Goal: Information Seeking & Learning: Understand process/instructions

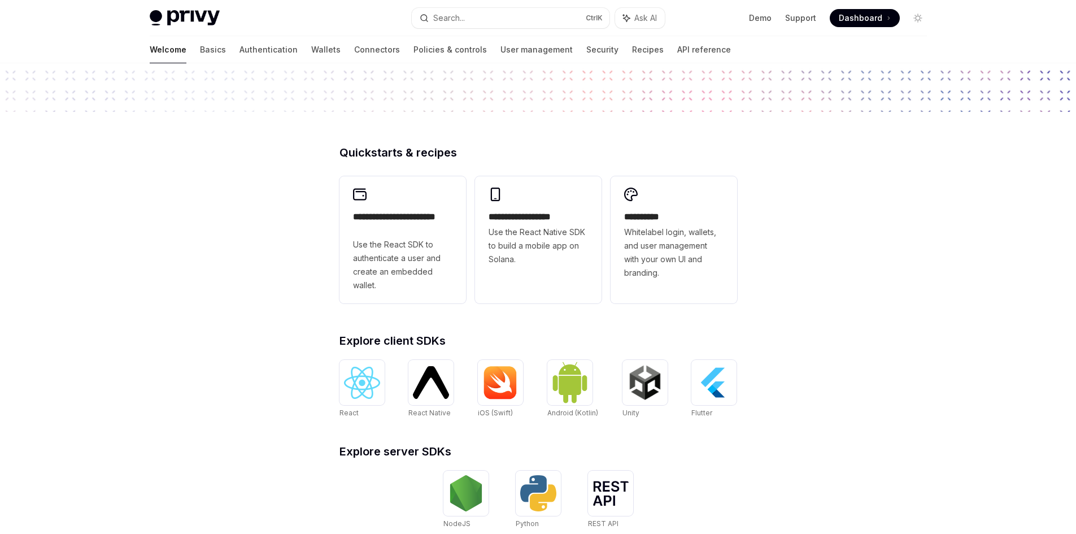
scroll to position [200, 0]
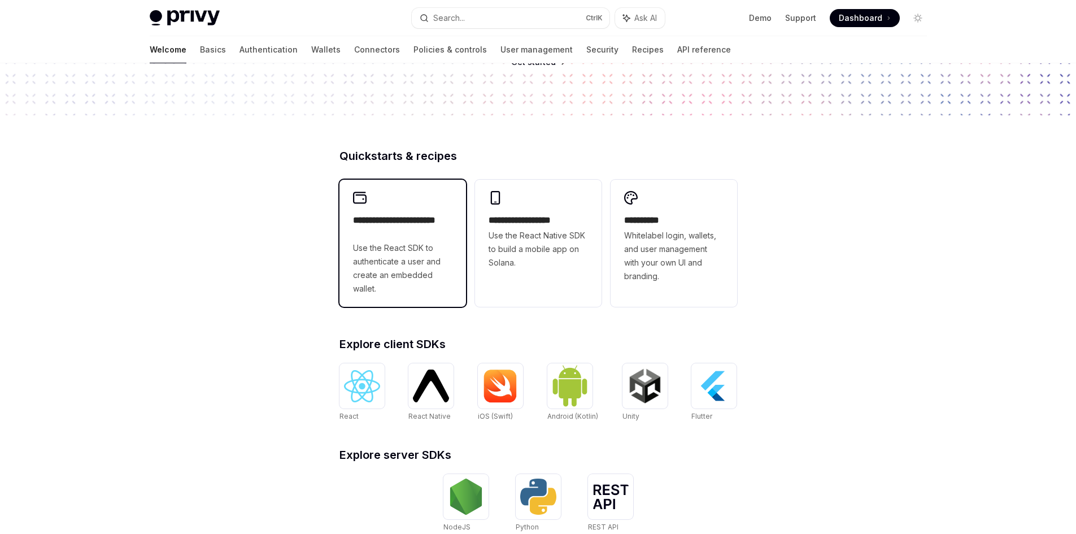
click at [429, 232] on h2 "**********" at bounding box center [399, 226] width 93 height 25
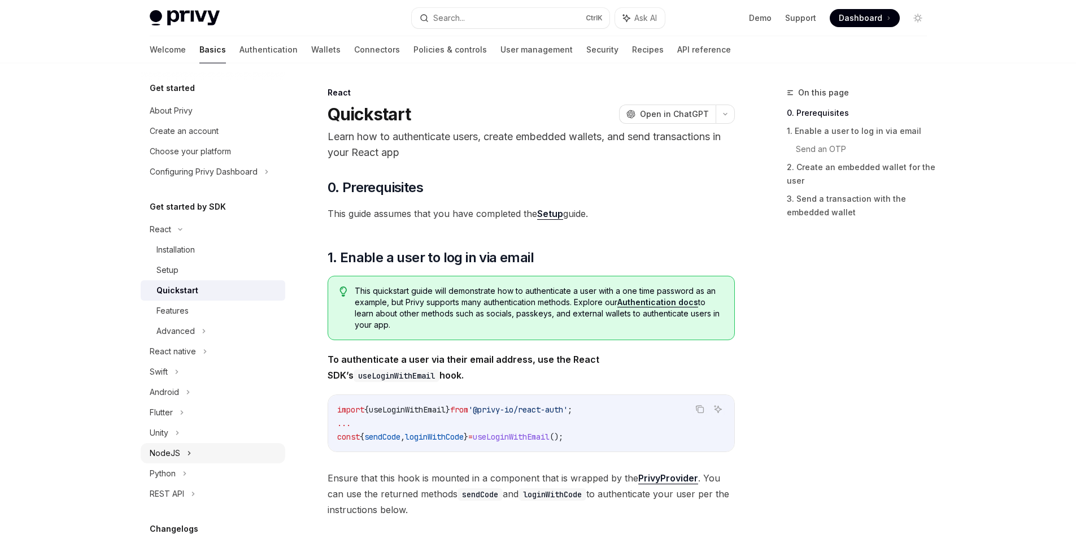
click at [229, 443] on div "NodeJS" at bounding box center [213, 453] width 145 height 20
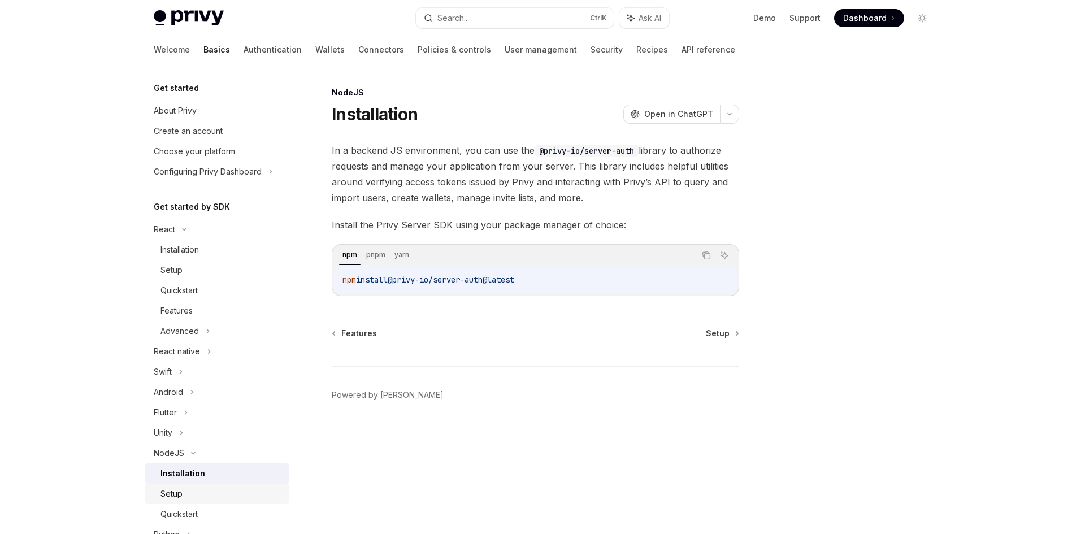
click at [216, 487] on div "Setup" at bounding box center [221, 494] width 122 height 14
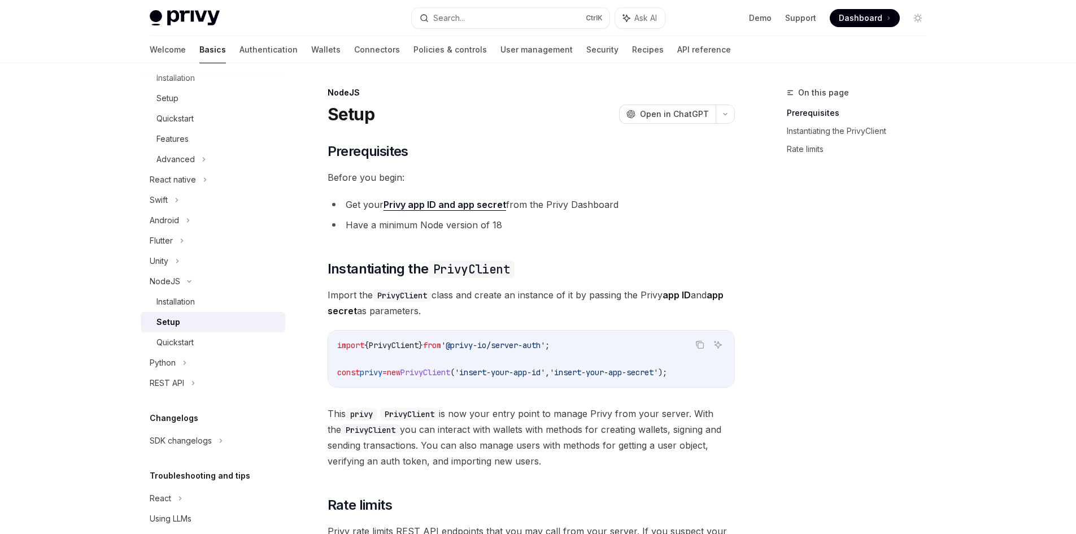
scroll to position [174, 0]
click at [194, 333] on div "Quickstart" at bounding box center [174, 340] width 37 height 14
type textarea "*"
